Goal: Navigation & Orientation: Go to known website

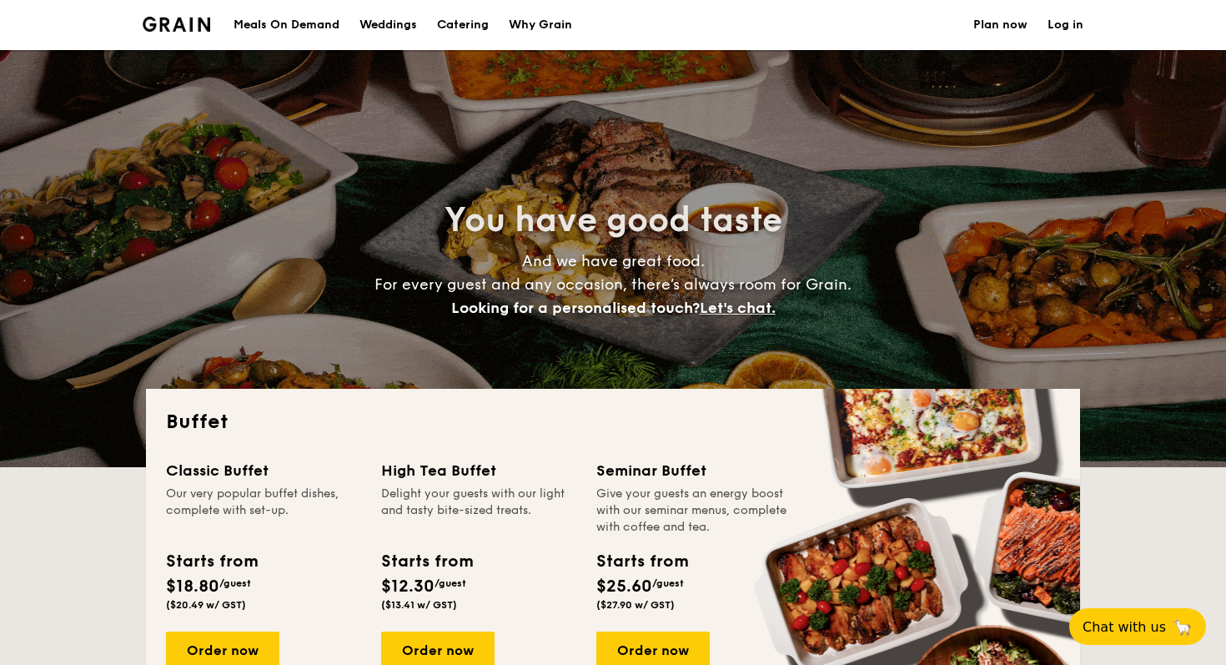
select select
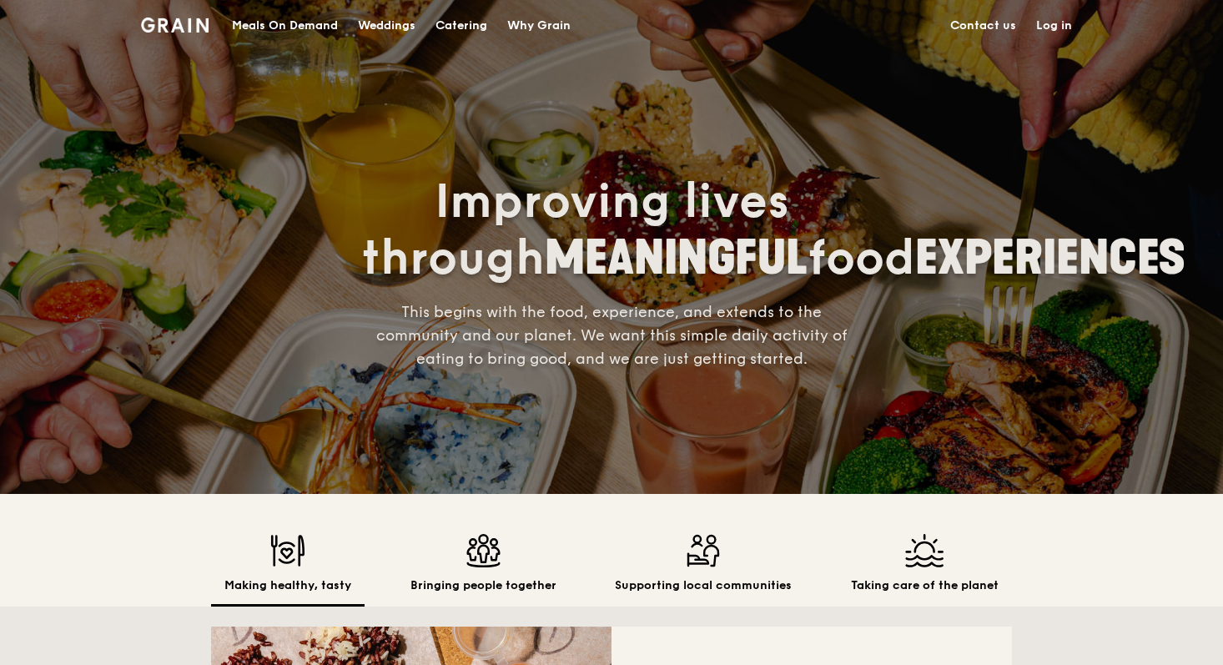
click at [148, 26] on img at bounding box center [175, 25] width 68 height 15
